Goal: Task Accomplishment & Management: Manage account settings

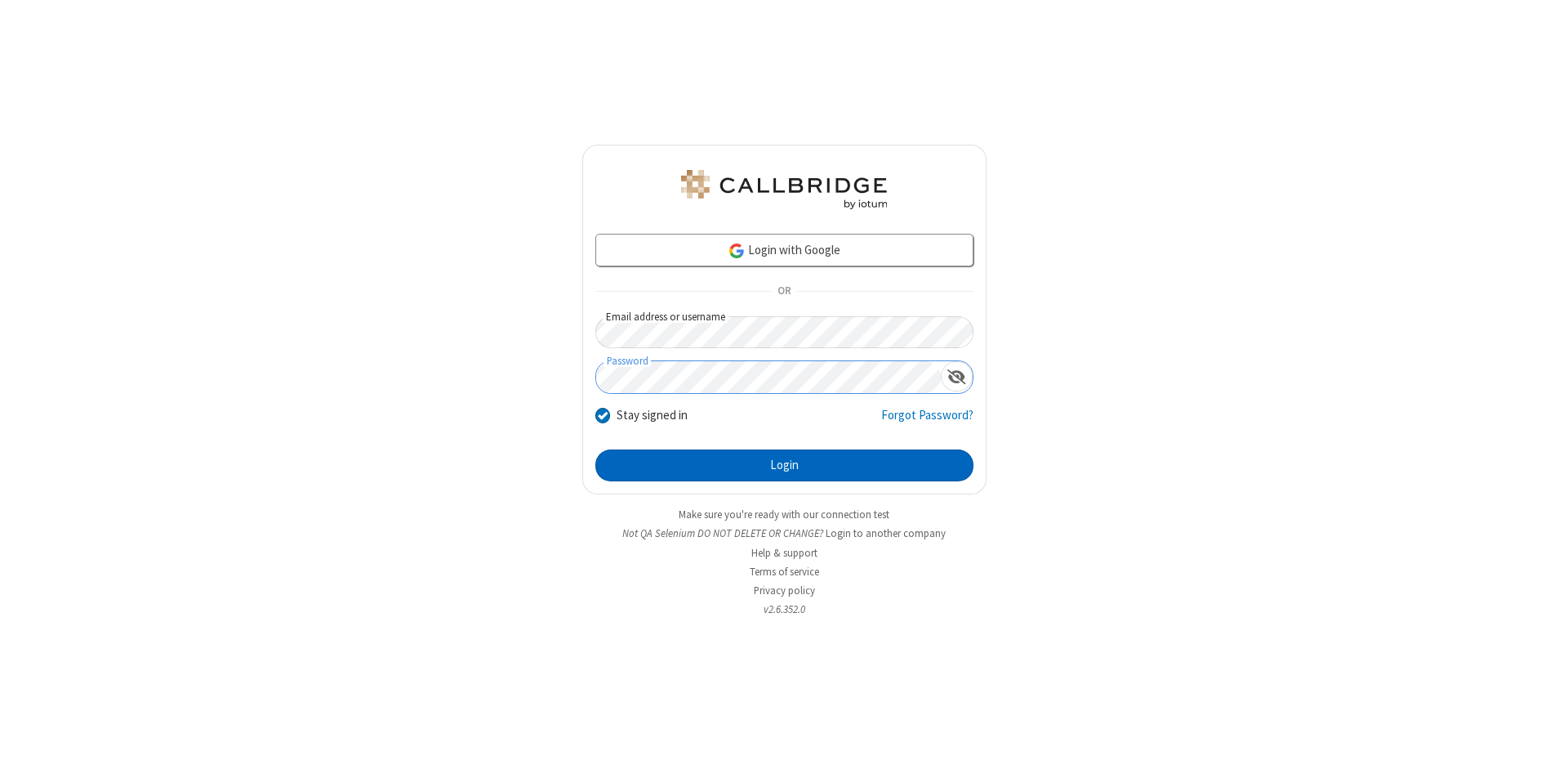
click at [784, 466] on button "Login" at bounding box center [784, 466] width 378 height 33
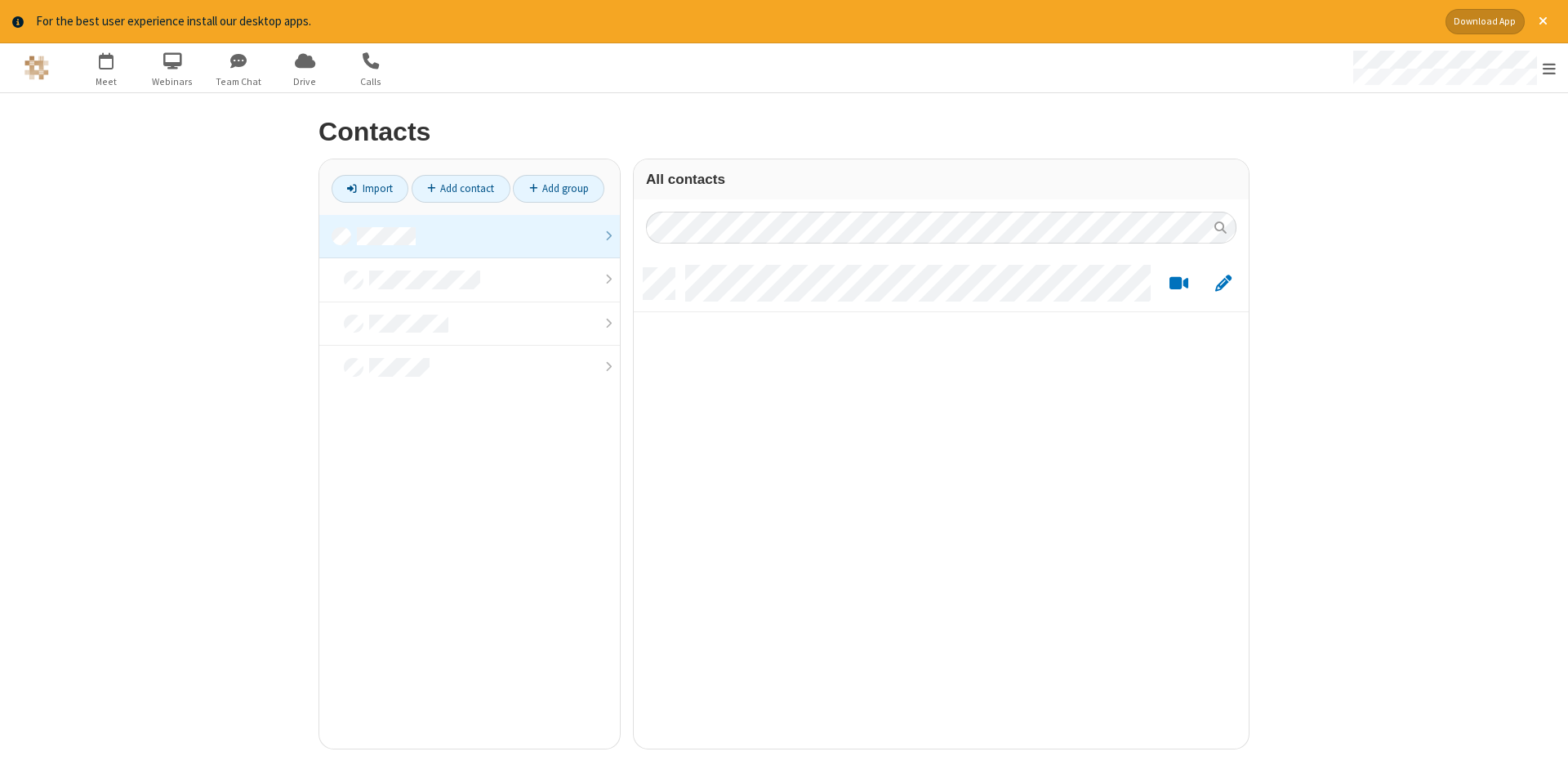
scroll to position [493, 615]
click at [470, 236] on link at bounding box center [470, 237] width 300 height 44
click at [461, 187] on link "Add contact" at bounding box center [461, 188] width 99 height 28
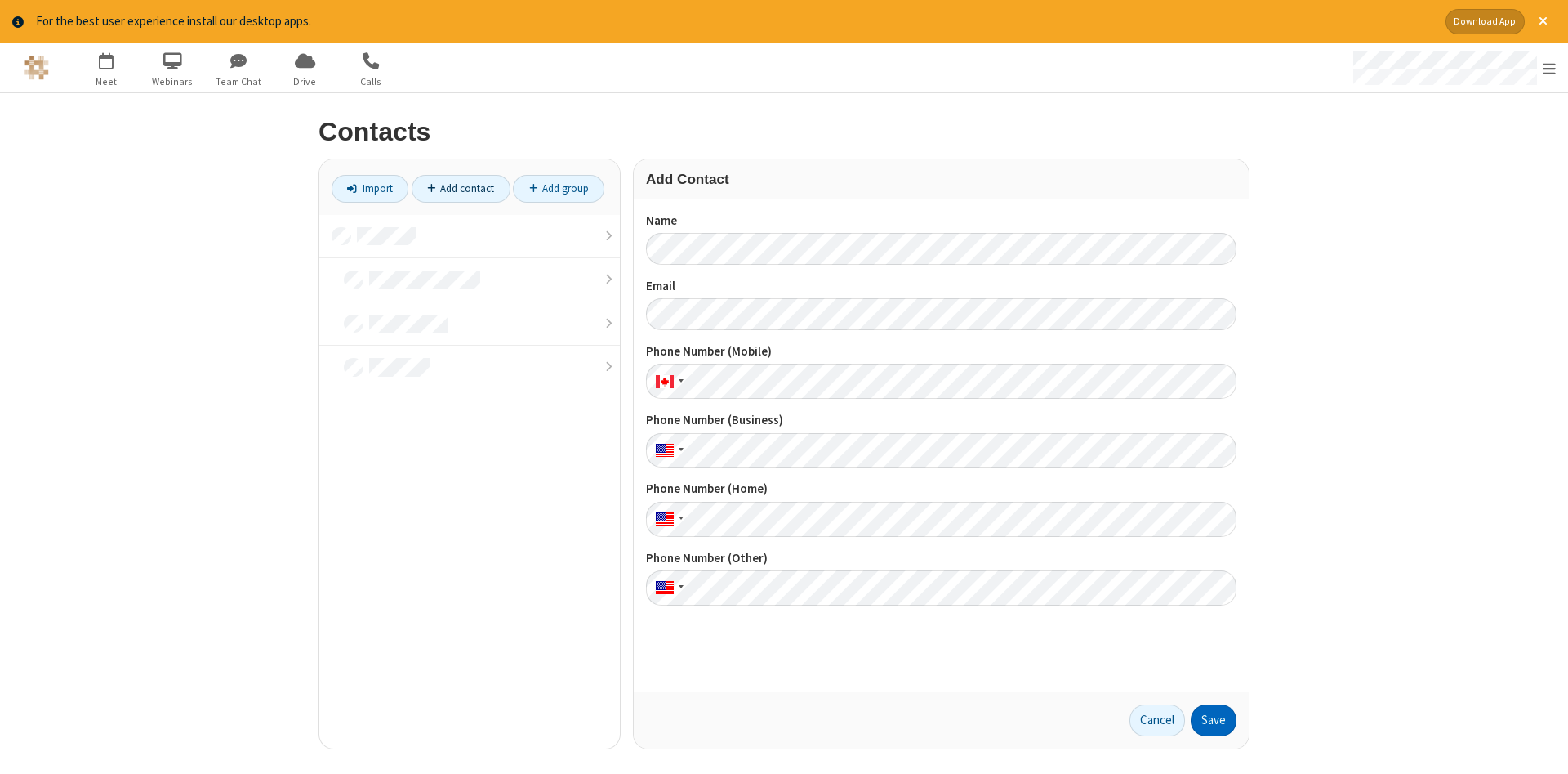
click at [1213, 720] on button "Save" at bounding box center [1212, 721] width 45 height 33
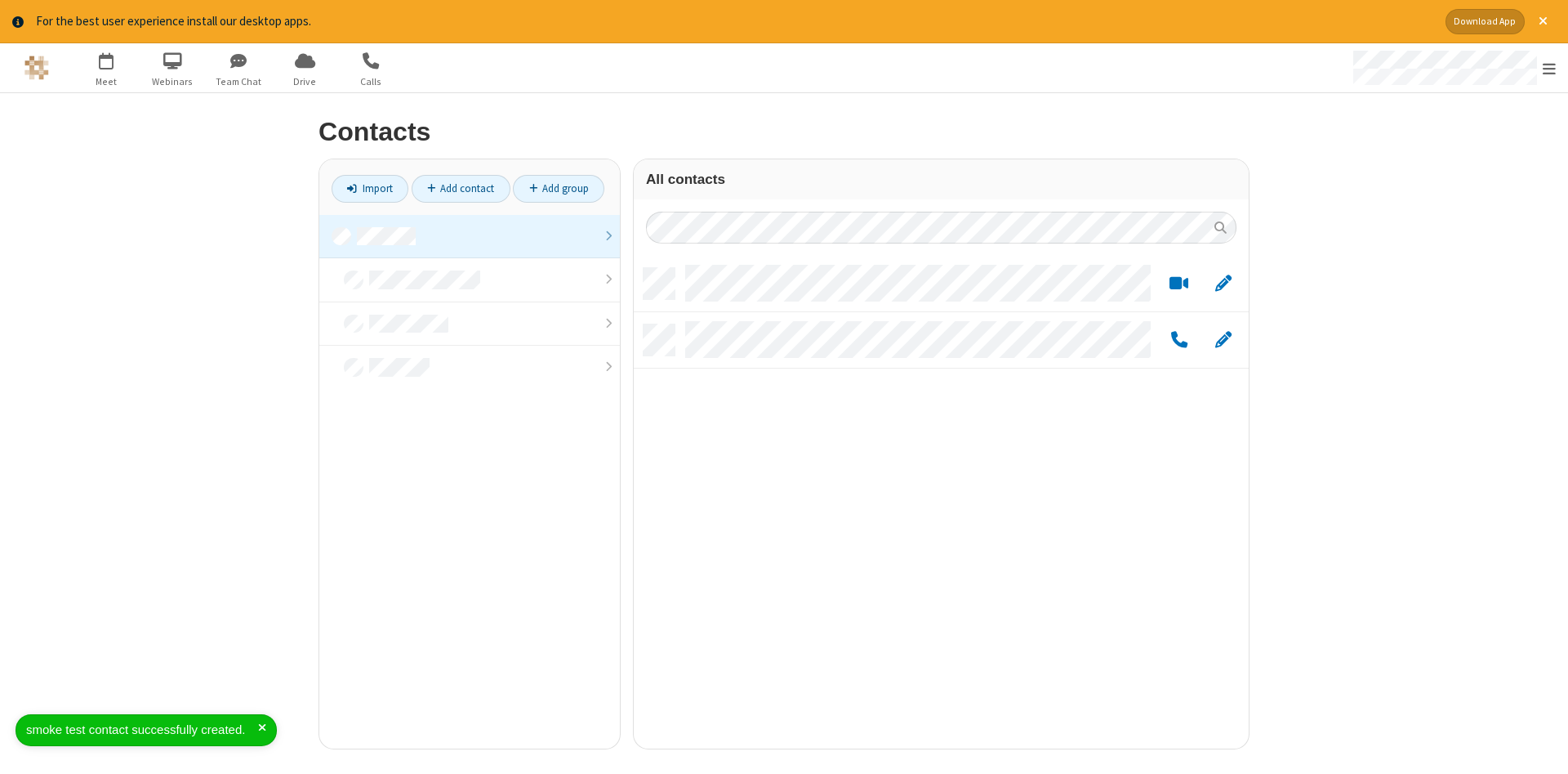
scroll to position [493, 615]
